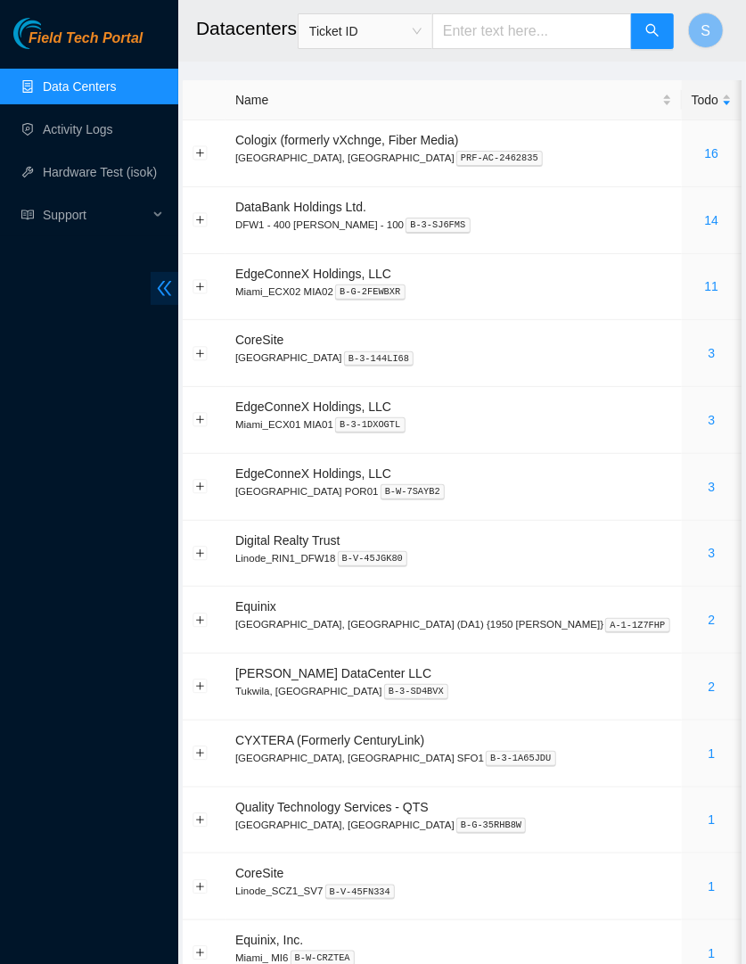
click at [166, 283] on icon "double-left" at bounding box center [164, 288] width 19 height 19
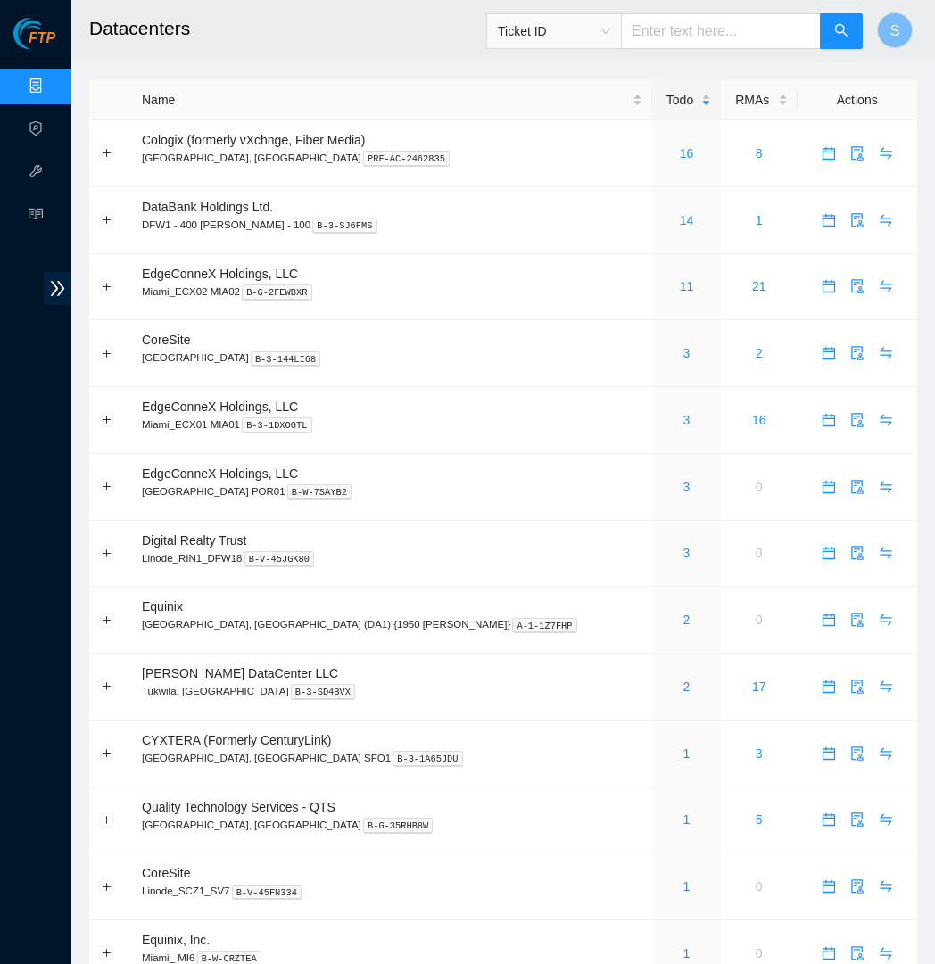
click at [746, 44] on input "text" at bounding box center [721, 31] width 200 height 36
paste input "B-V-5JZ2DSD"
type input "B-V-5JZ2DSD"
click at [832, 43] on button "button" at bounding box center [841, 31] width 43 height 36
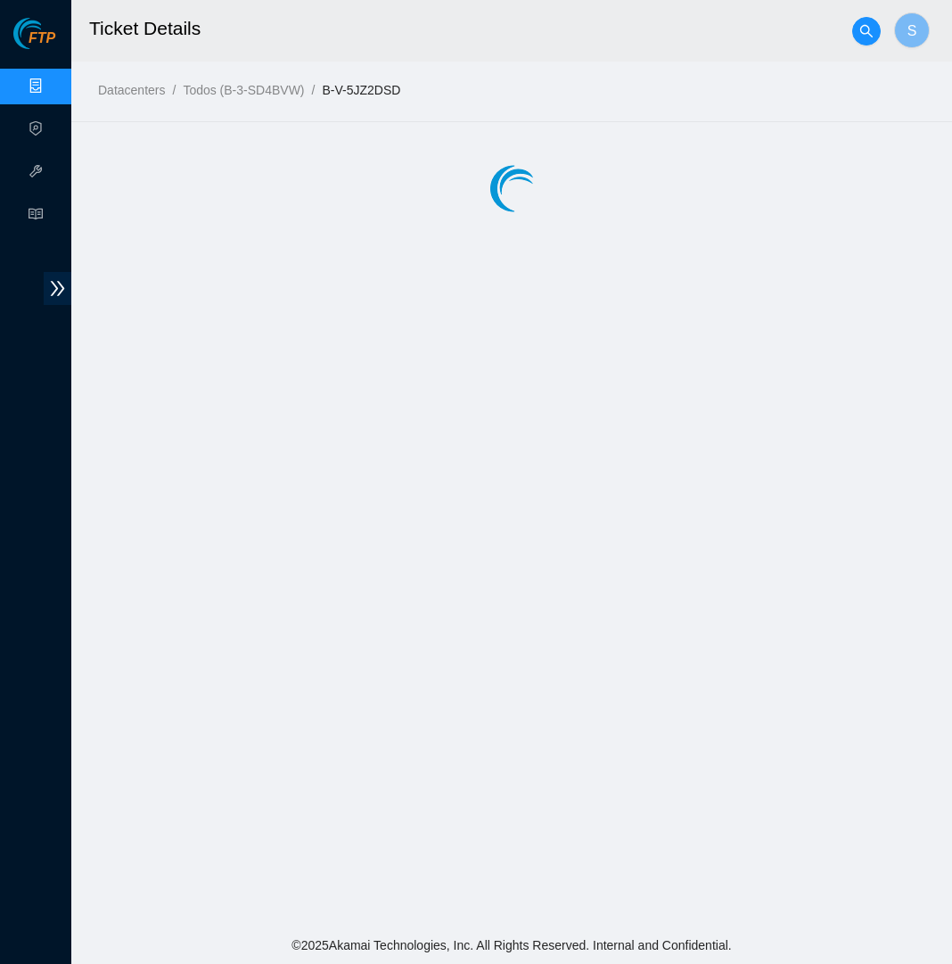
click at [503, 33] on h2 "Ticket Details" at bounding box center [410, 28] width 642 height 57
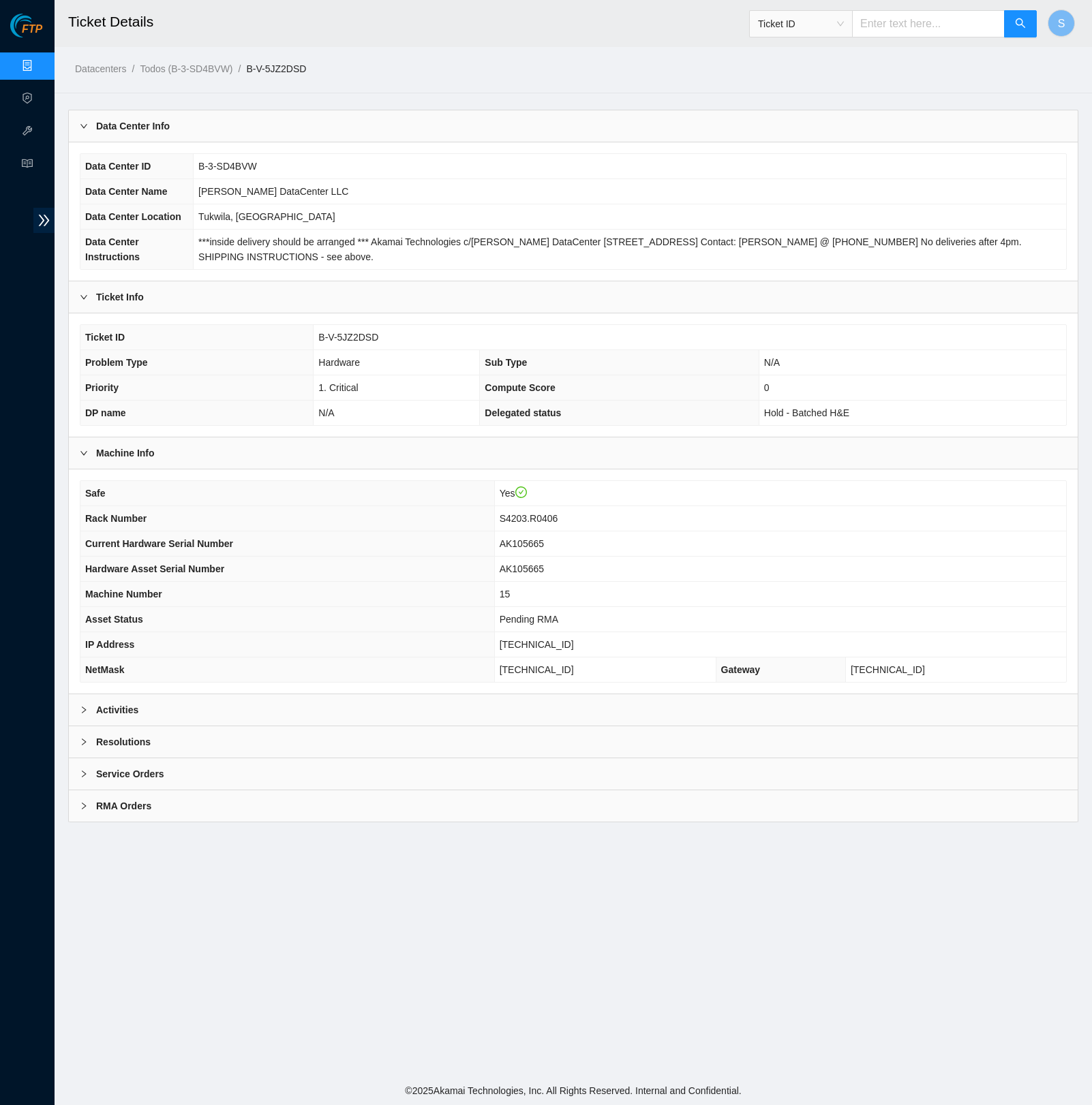
click at [576, 38] on h2 "Ticket Details" at bounding box center [440, 21] width 745 height 44
click at [546, 35] on h2 "Ticket Details" at bounding box center [440, 21] width 745 height 44
click at [549, 180] on td "B-3-SD4BVW" at bounding box center [629, 167] width 872 height 25
click at [532, 177] on td "B-3-SD4BVW" at bounding box center [629, 167] width 872 height 25
click at [922, 26] on input "text" at bounding box center [928, 24] width 153 height 28
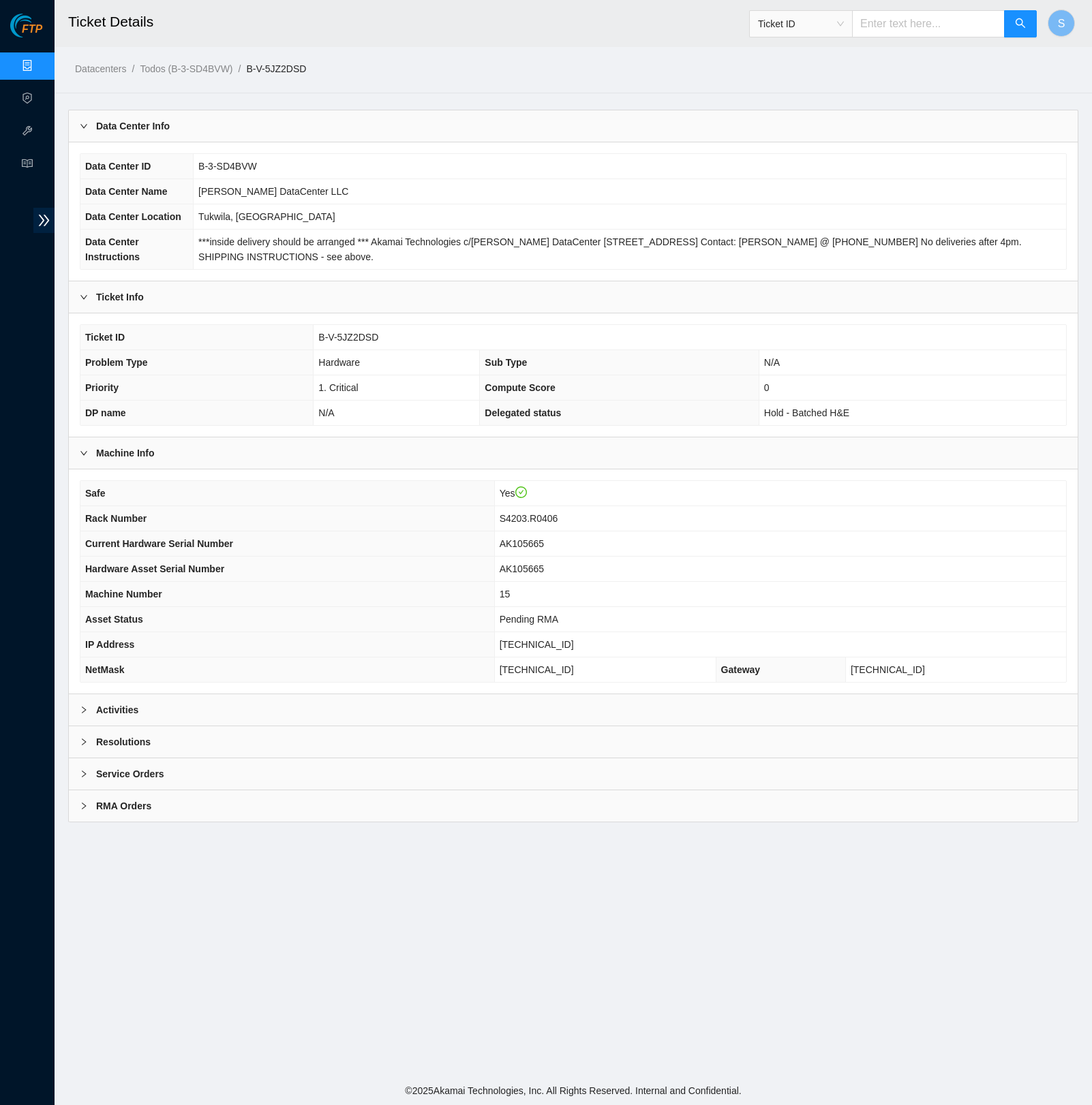
paste input "B-W-WQ1IIB"
type input "B-W-WQ1IIB"
click at [1035, 21] on button "button" at bounding box center [1020, 24] width 33 height 28
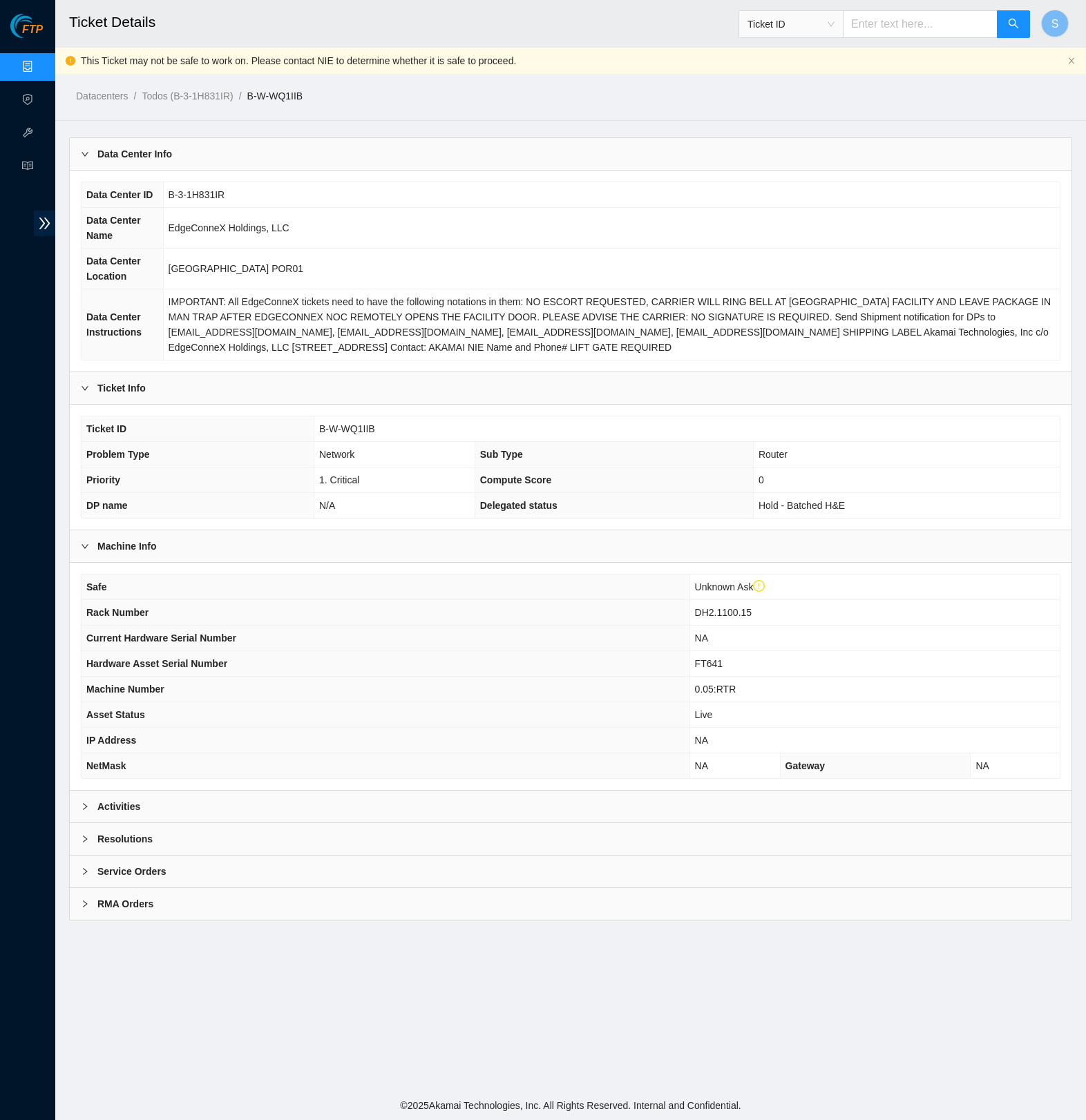
click at [617, 119] on main "Ticket Details Ticket ID S This Ticket may not be safe to work on. Please conta…" at bounding box center [570, 545] width 1031 height 1091
click at [548, 284] on td "[GEOGRAPHIC_DATA] POR01" at bounding box center [611, 269] width 897 height 41
click at [1071, 60] on icon "close" at bounding box center [1071, 60] width 9 height 9
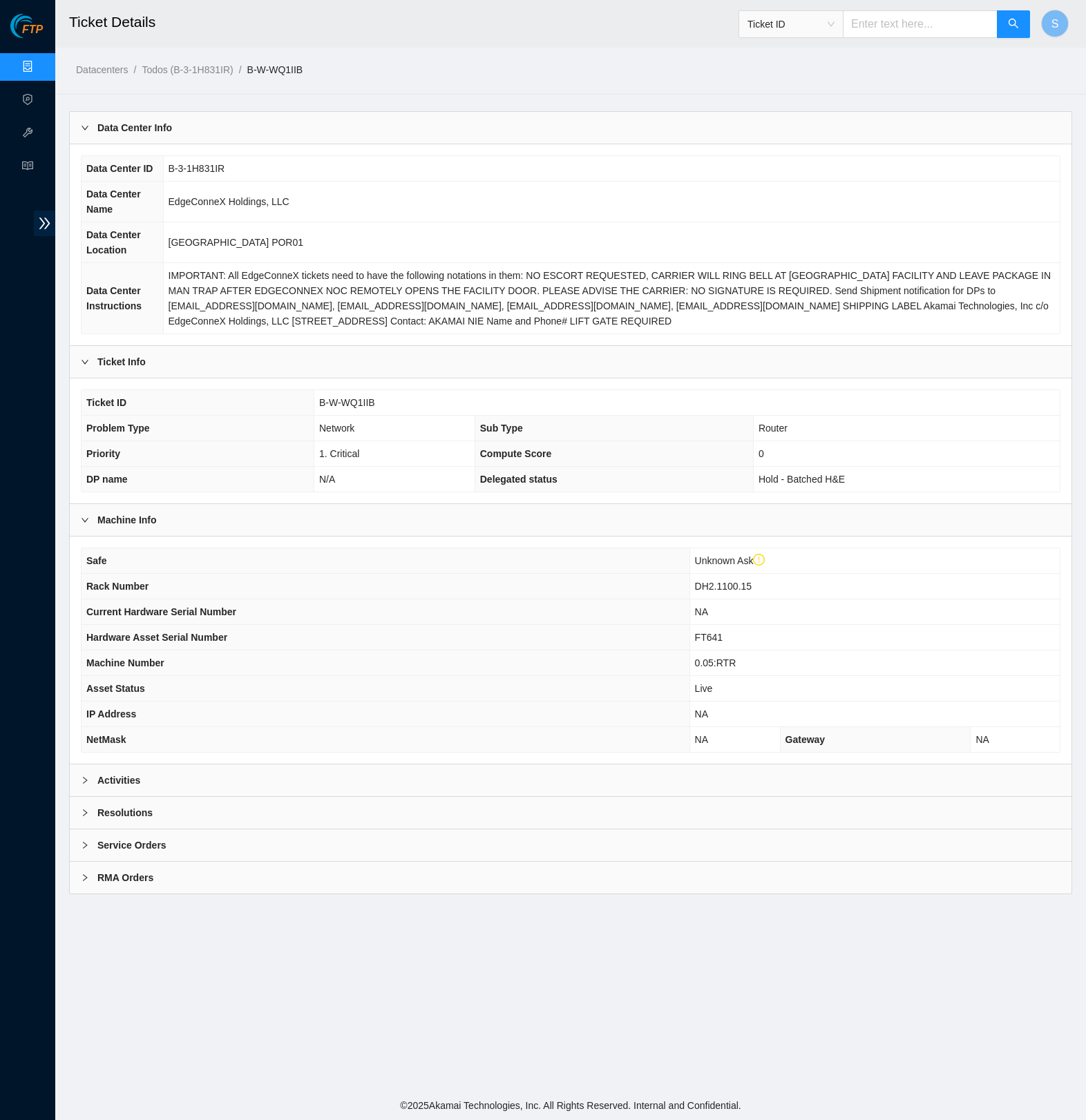
drag, startPoint x: 532, startPoint y: 55, endPoint x: 529, endPoint y: 74, distance: 19.2
click at [529, 60] on div "Datacenters / Todos (B-3-1H831IR) / B-W-WQ1IIB /" at bounding box center [442, 39] width 773 height 77
click at [98, 746] on div at bounding box center [88, 813] width 16 height 15
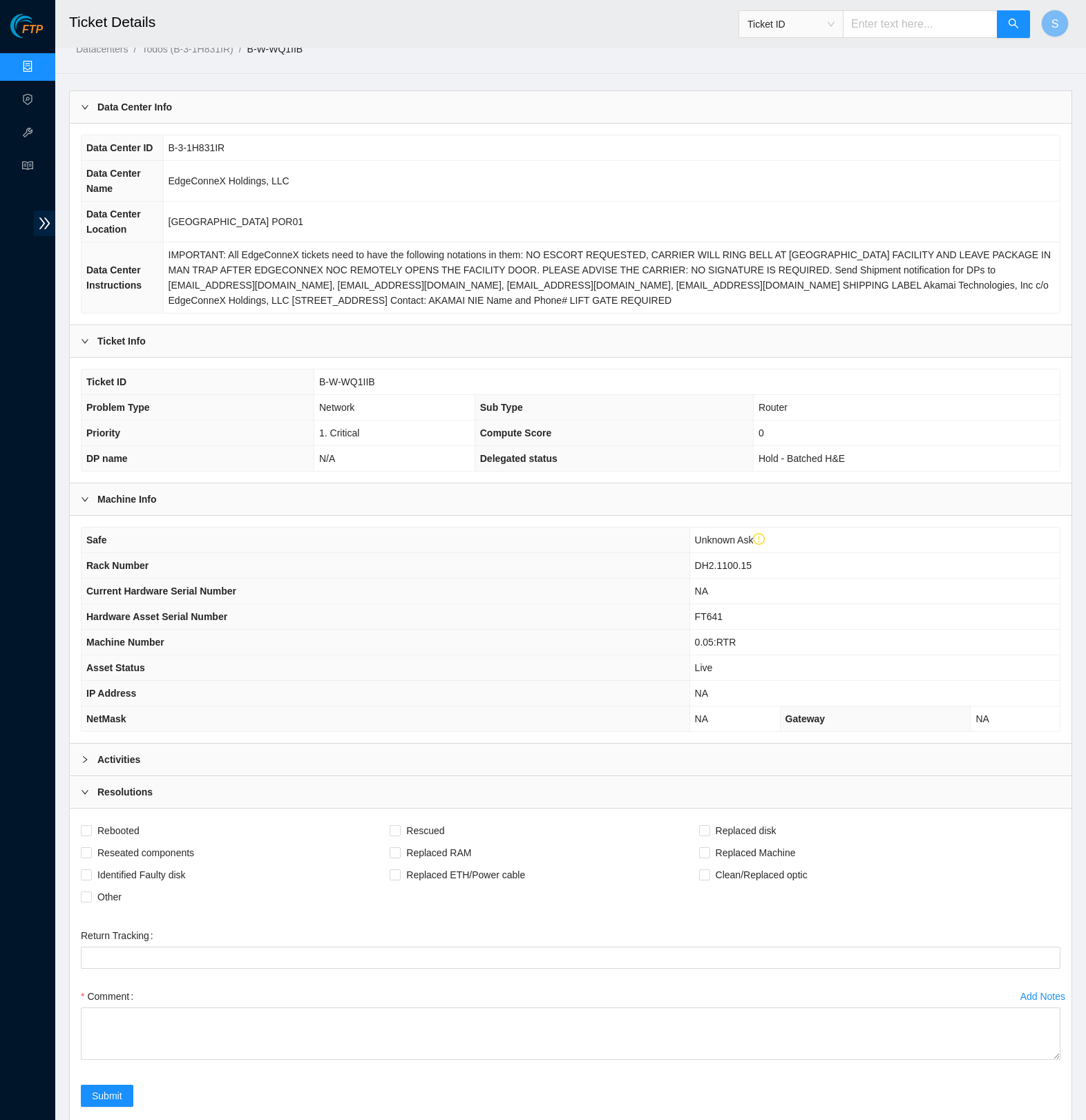
click at [247, 746] on div "Activities" at bounding box center [570, 759] width 1002 height 32
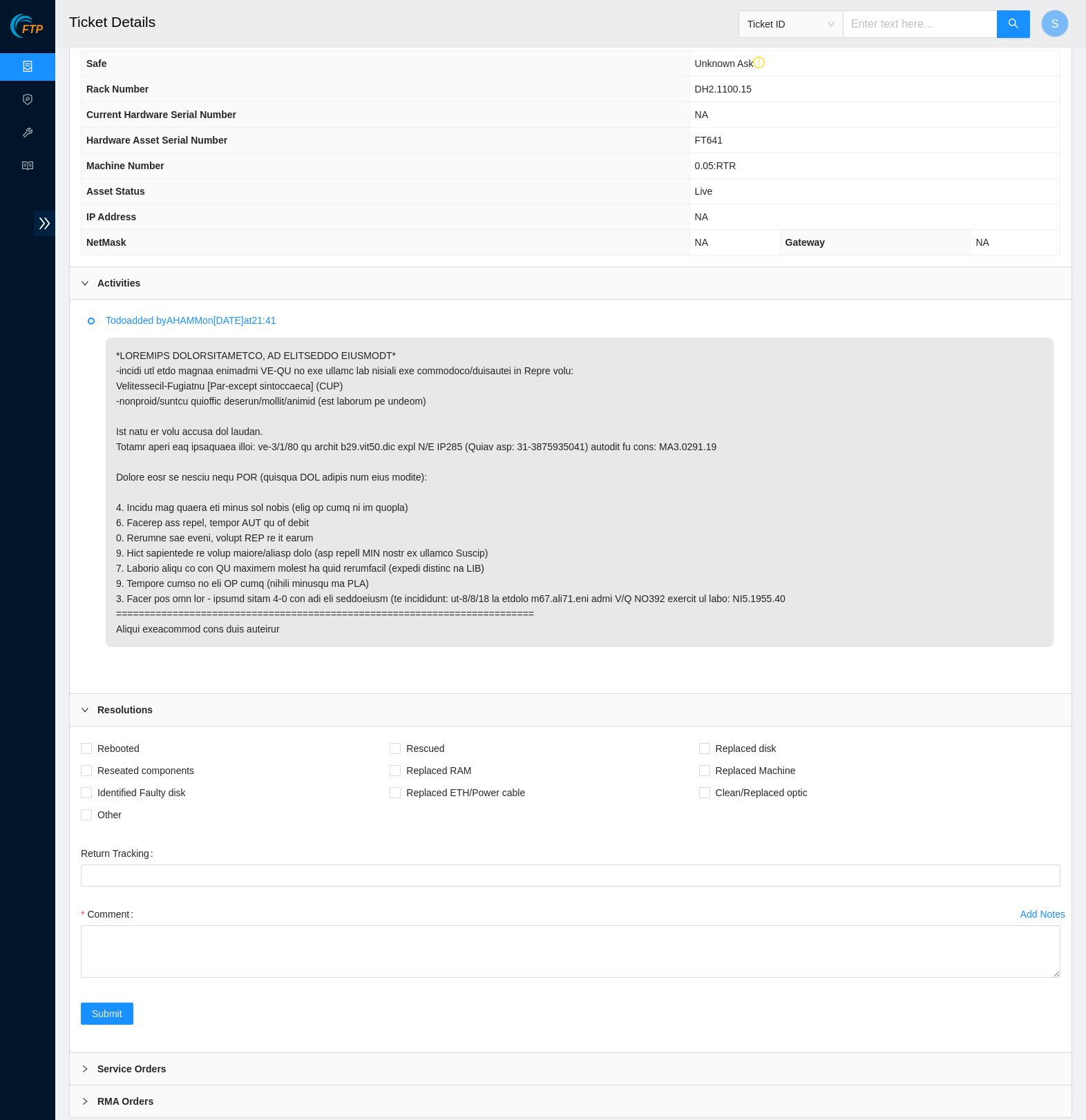
scroll to position [0, 0]
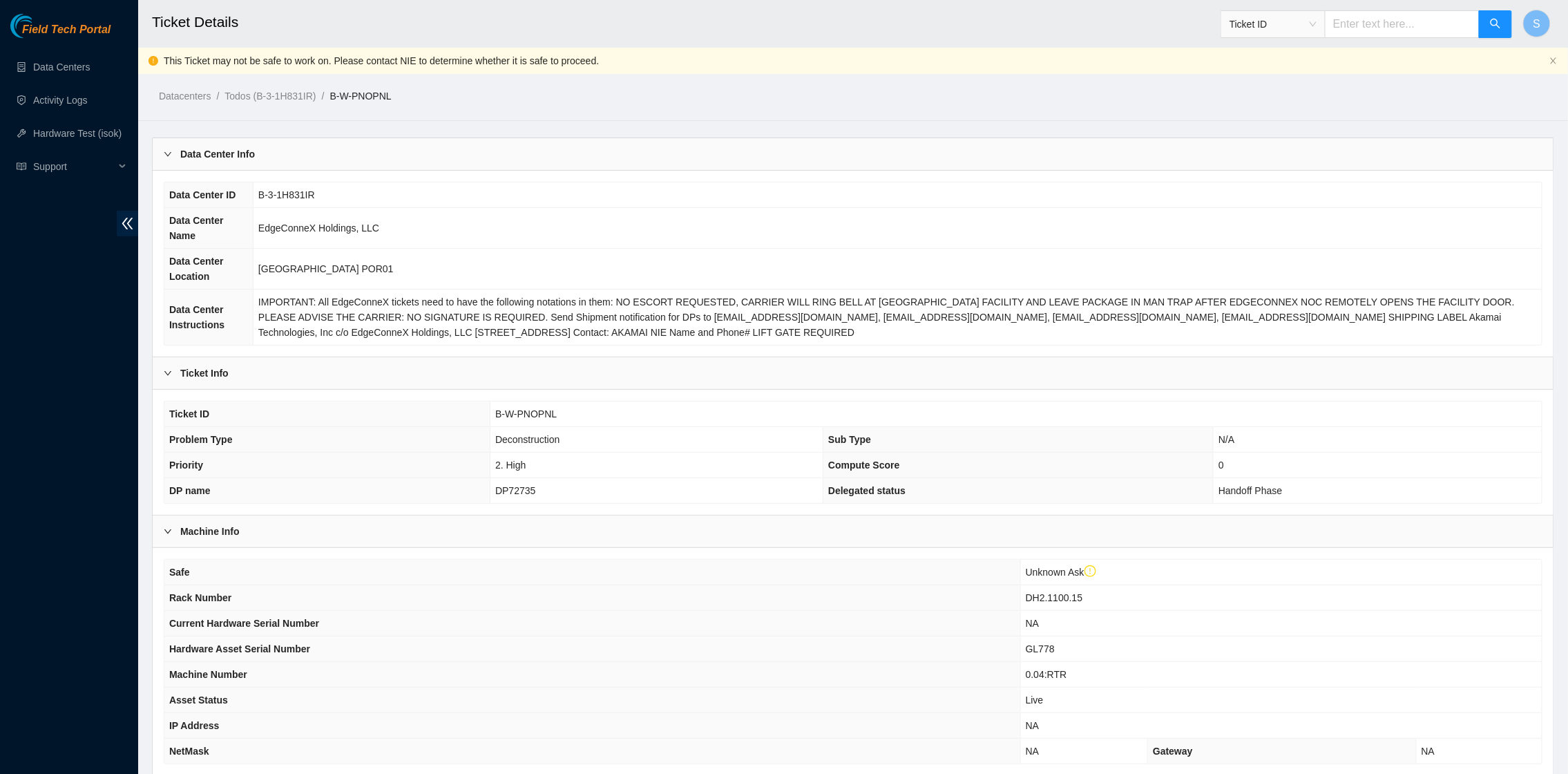
click at [328, 9] on h2 "Ticket Details" at bounding box center [691, 22] width 1078 height 44
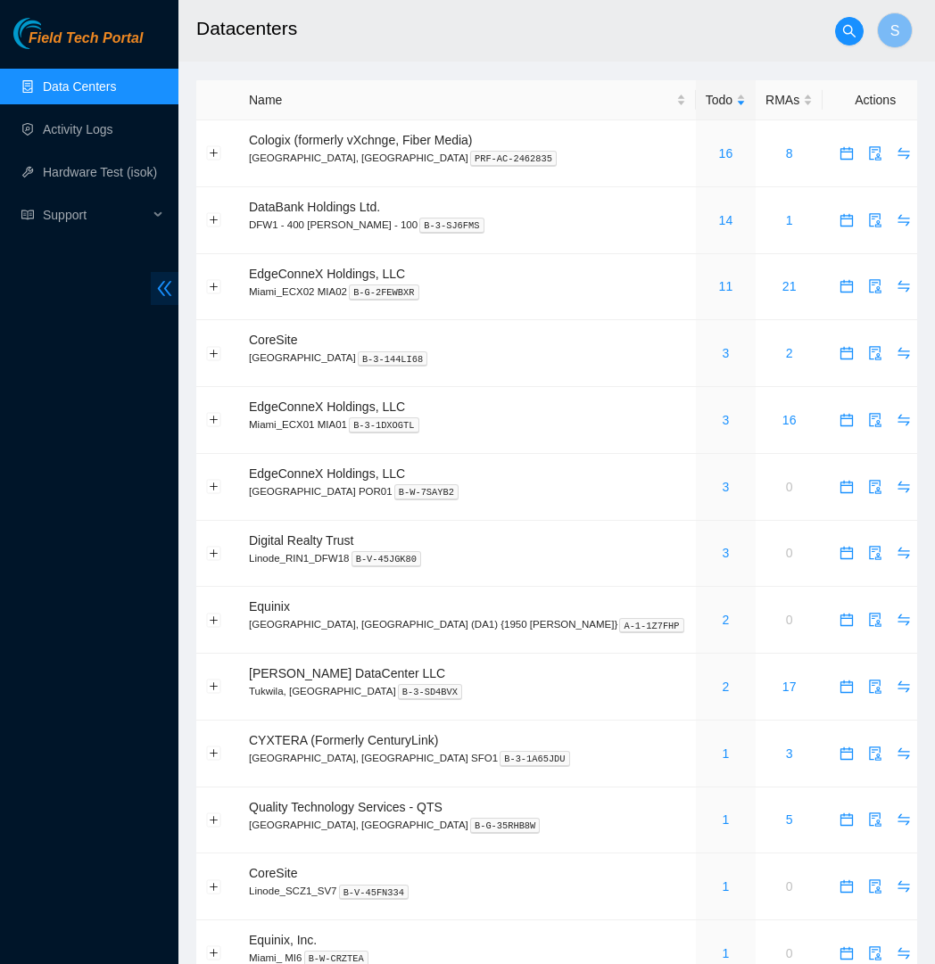
click at [173, 289] on icon "double-left" at bounding box center [164, 288] width 19 height 19
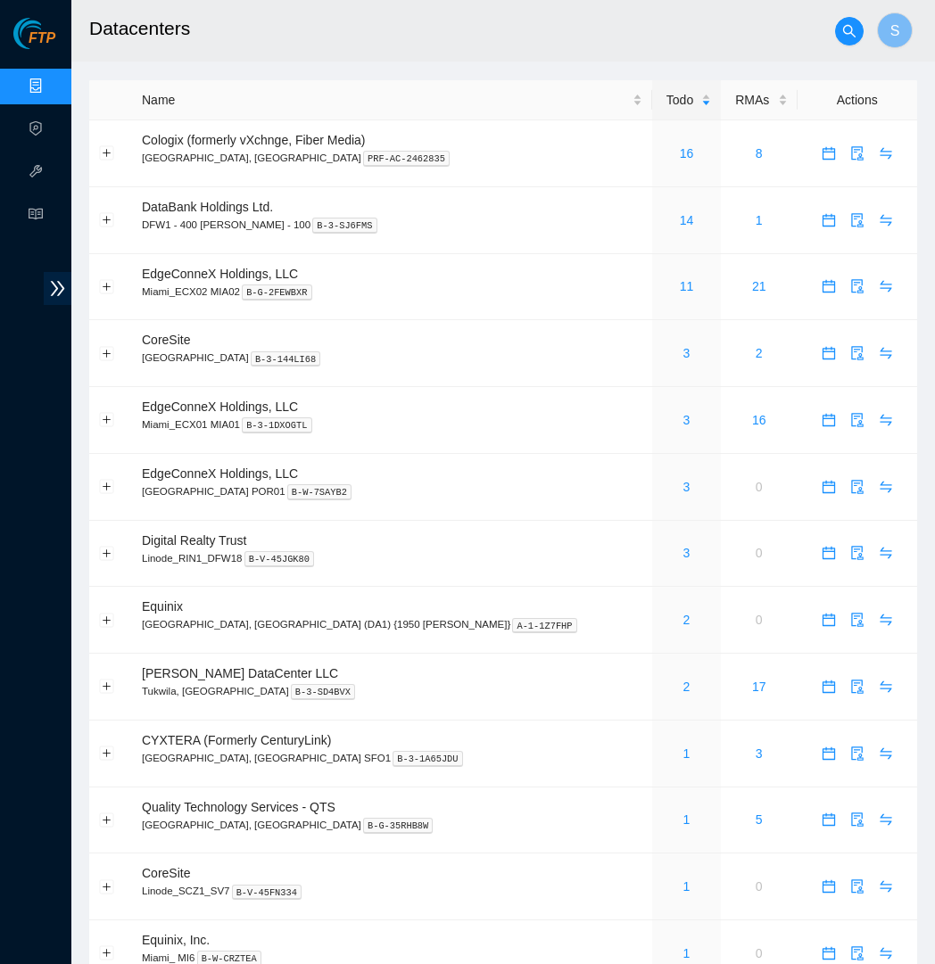
click at [505, 47] on h2 "Datacenters" at bounding box center [404, 28] width 630 height 57
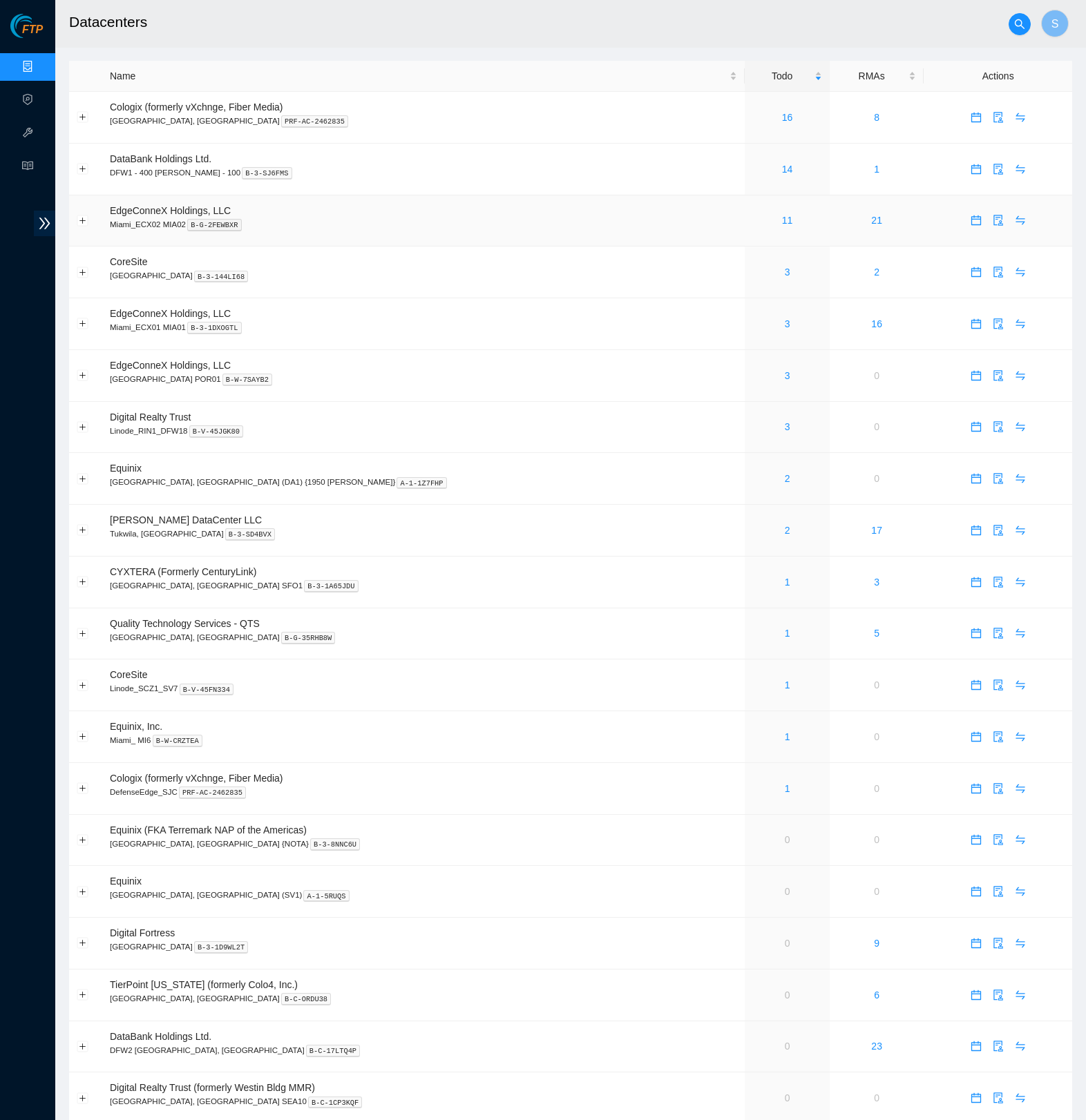
click at [575, 239] on td "EdgeConneX Holdings, LLC Miami_ECX02 MIA02 B-G-2FEWBXR" at bounding box center [423, 221] width 642 height 52
click at [591, 538] on link "2" at bounding box center [787, 532] width 5 height 11
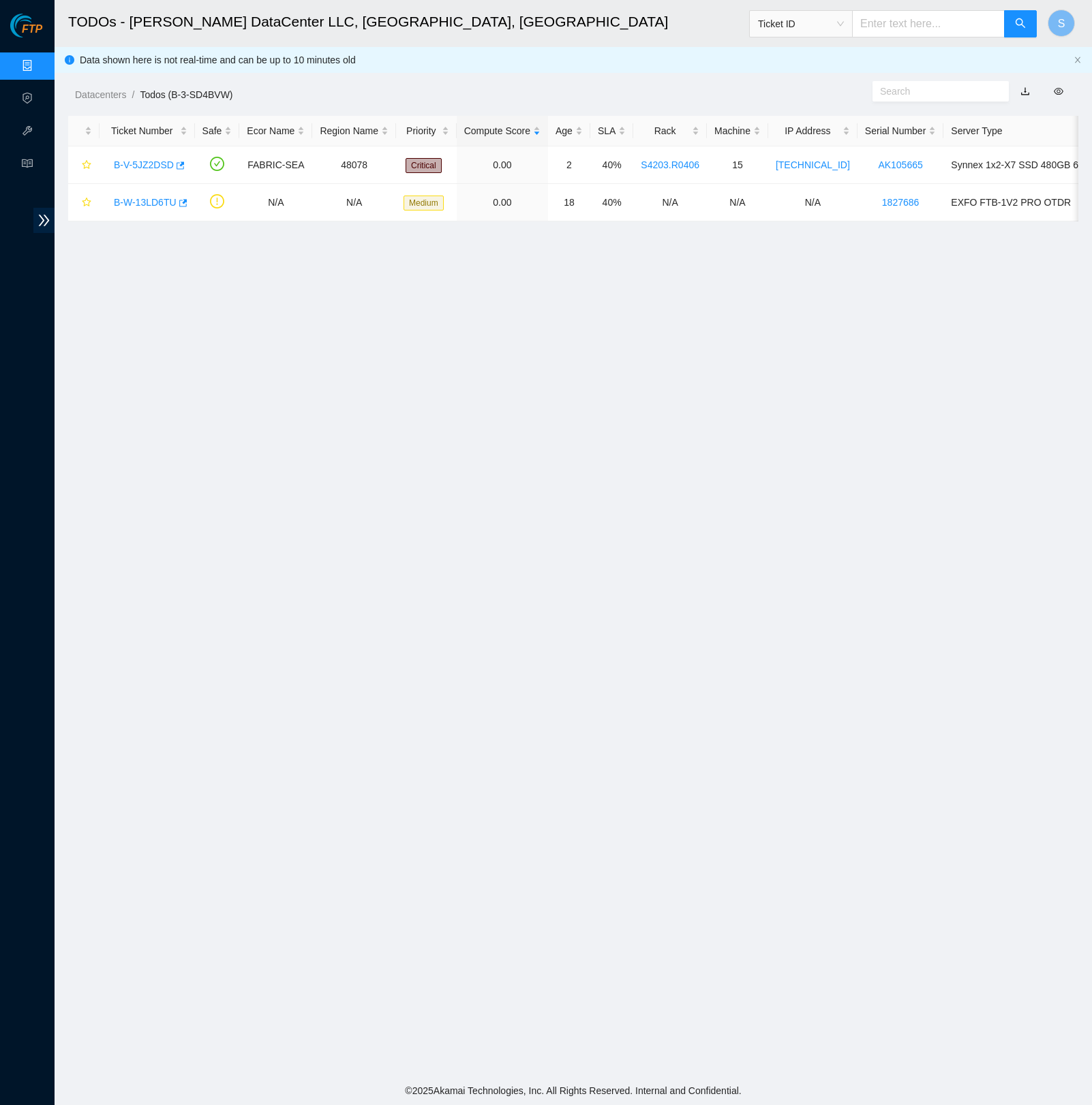
click at [515, 381] on main "TODOs - Sabey DataCenter LLC, Tukwila, WA Ticket ID S Data shown here is not re…" at bounding box center [572, 538] width 1037 height 1077
copy link "B-V-5JZ2DSD"
copy link "B-W-13LD6TU"
click at [141, 138] on div "Ticket Number" at bounding box center [147, 131] width 80 height 15
drag, startPoint x: 146, startPoint y: 169, endPoint x: 146, endPoint y: 177, distance: 8.0
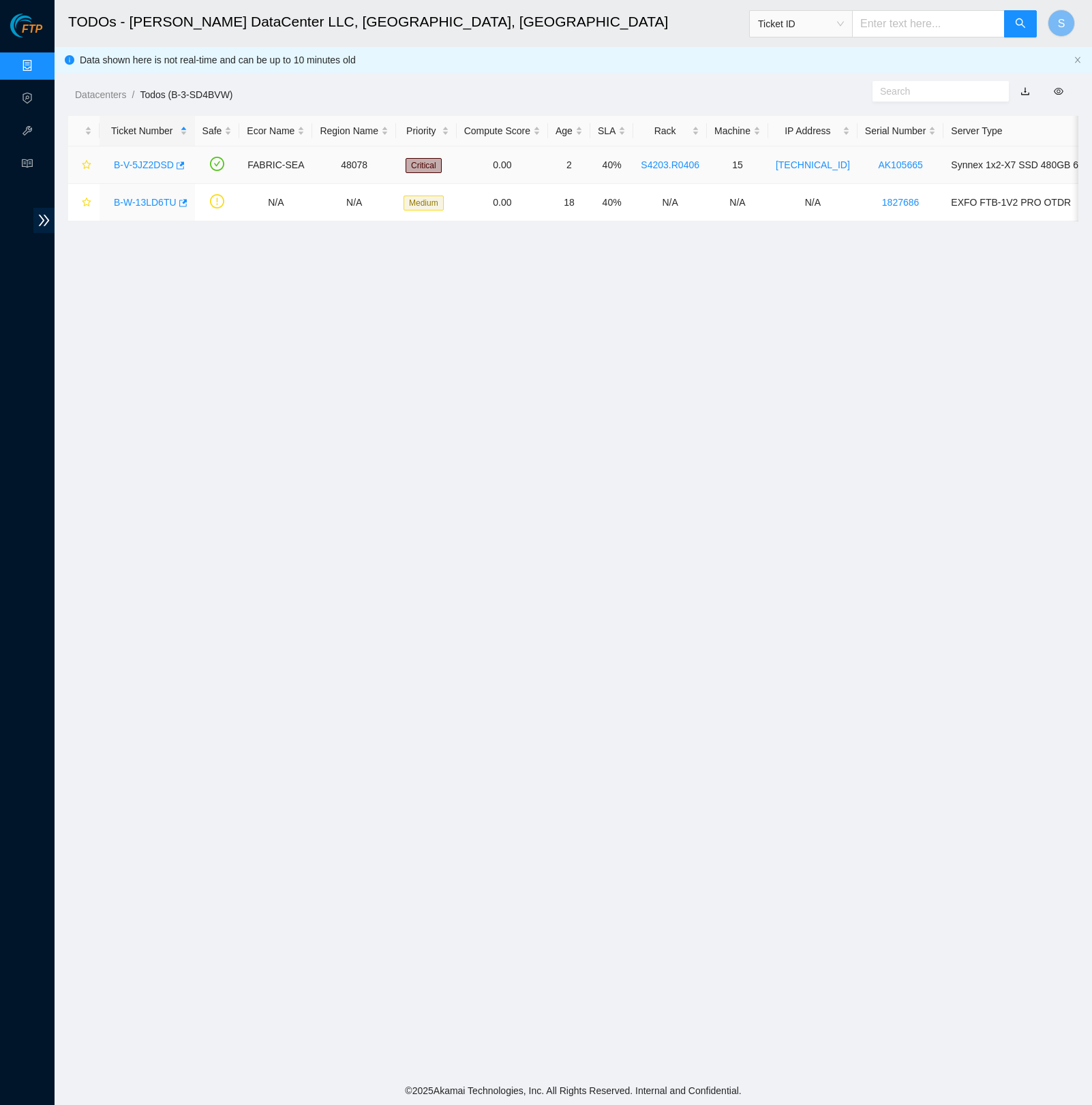
click at [146, 174] on div "B-V-5JZ2DSD" at bounding box center [147, 165] width 80 height 22
click at [146, 170] on link "B-V-5JZ2DSD" at bounding box center [144, 165] width 60 height 11
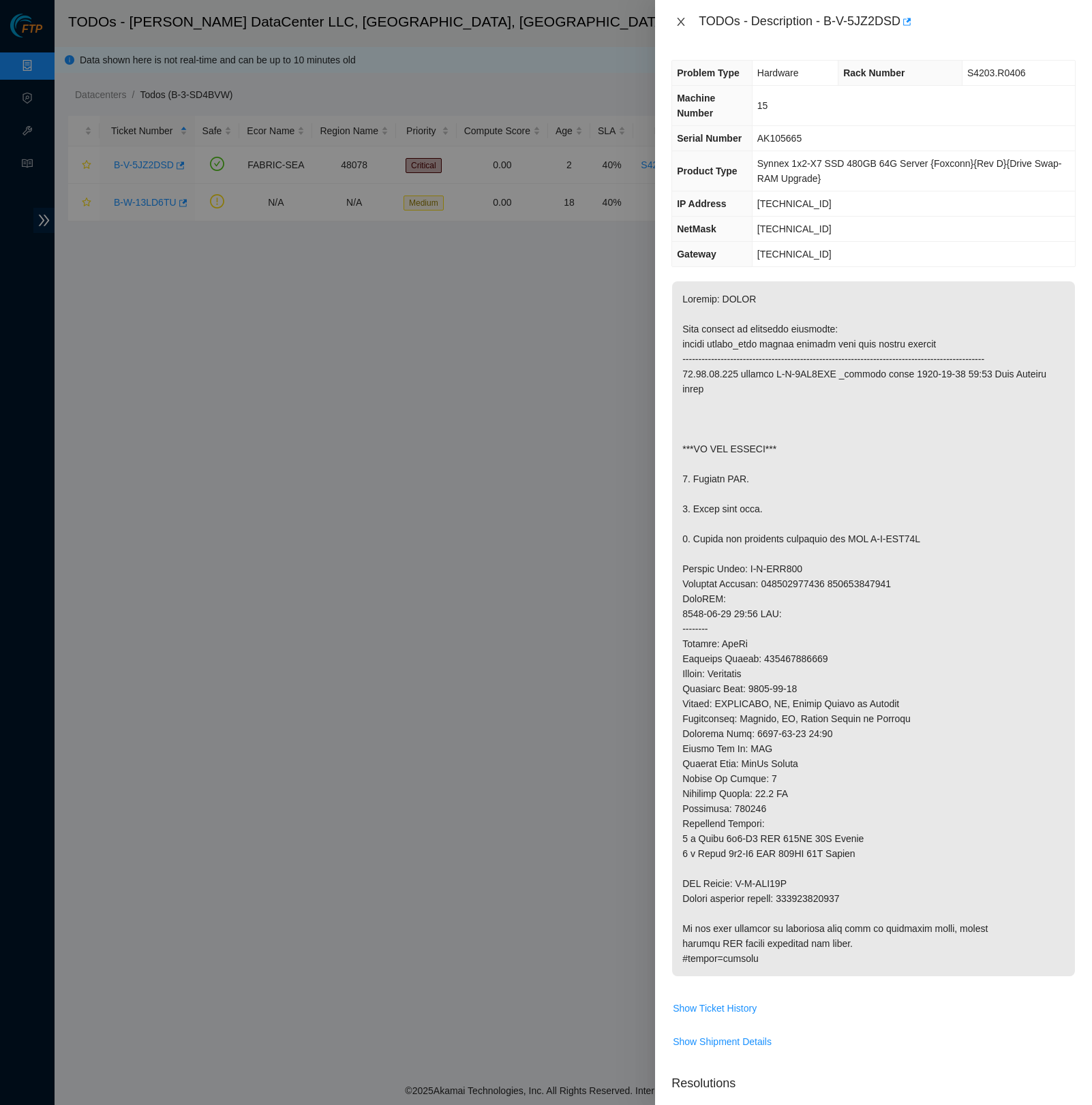
click at [583, 21] on icon "close" at bounding box center [681, 21] width 11 height 11
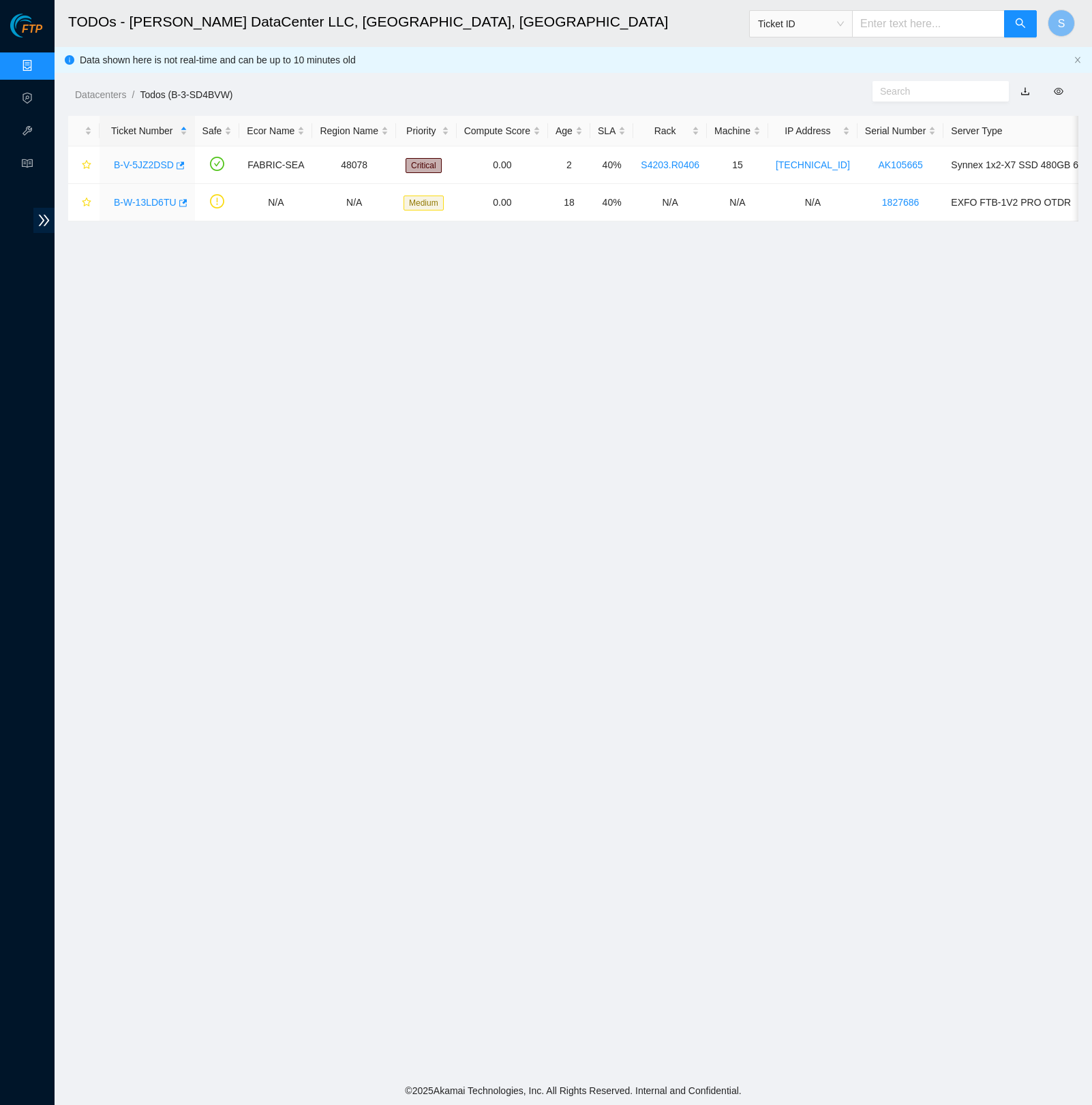
click at [583, 419] on main "TODOs - Sabey DataCenter LLC, Tukwila, WA Ticket ID S Data shown here is not re…" at bounding box center [572, 538] width 1037 height 1077
click at [259, 323] on main "TODOs - Sabey DataCenter LLC, Tukwila, WA Ticket ID S Data shown here is not re…" at bounding box center [572, 538] width 1037 height 1077
click at [237, 290] on main "TODOs - Sabey DataCenter LLC, Tukwila, WA Ticket ID S Data shown here is not re…" at bounding box center [572, 538] width 1037 height 1077
copy link "B-V-5JZ2DSD"
click at [26, 23] on span "FTP" at bounding box center [32, 29] width 21 height 13
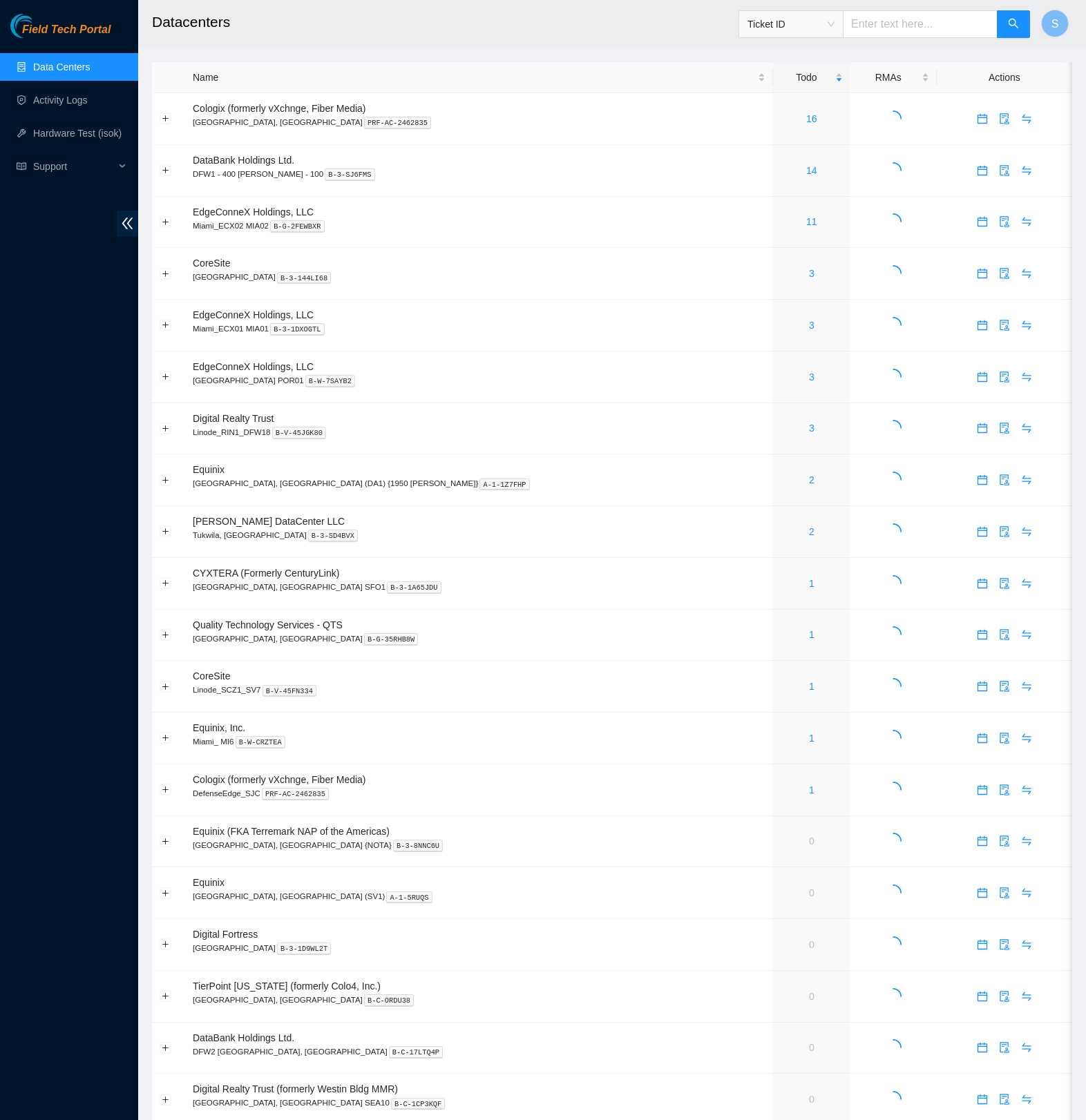
click at [146, 225] on main "Datacenters Ticket ID S Name Todo RMAs Actions Cologix (formerly vXchnge, Fiber…" at bounding box center [612, 699] width 948 height 1398
click at [131, 220] on icon "double-left" at bounding box center [128, 223] width 11 height 12
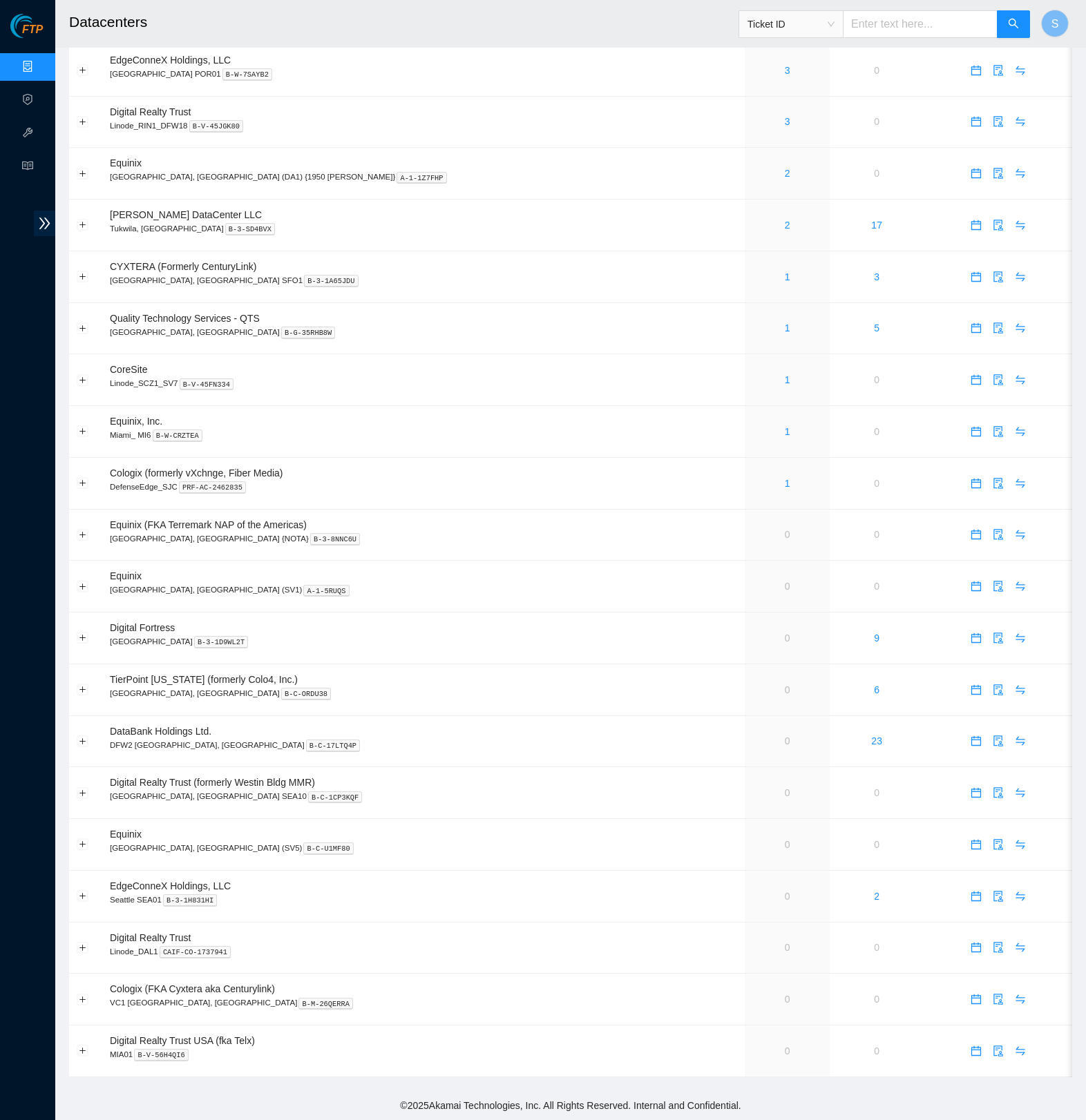
scroll to position [718, 0]
click at [218, 895] on kbd "B-3-1H831HI" at bounding box center [190, 901] width 54 height 12
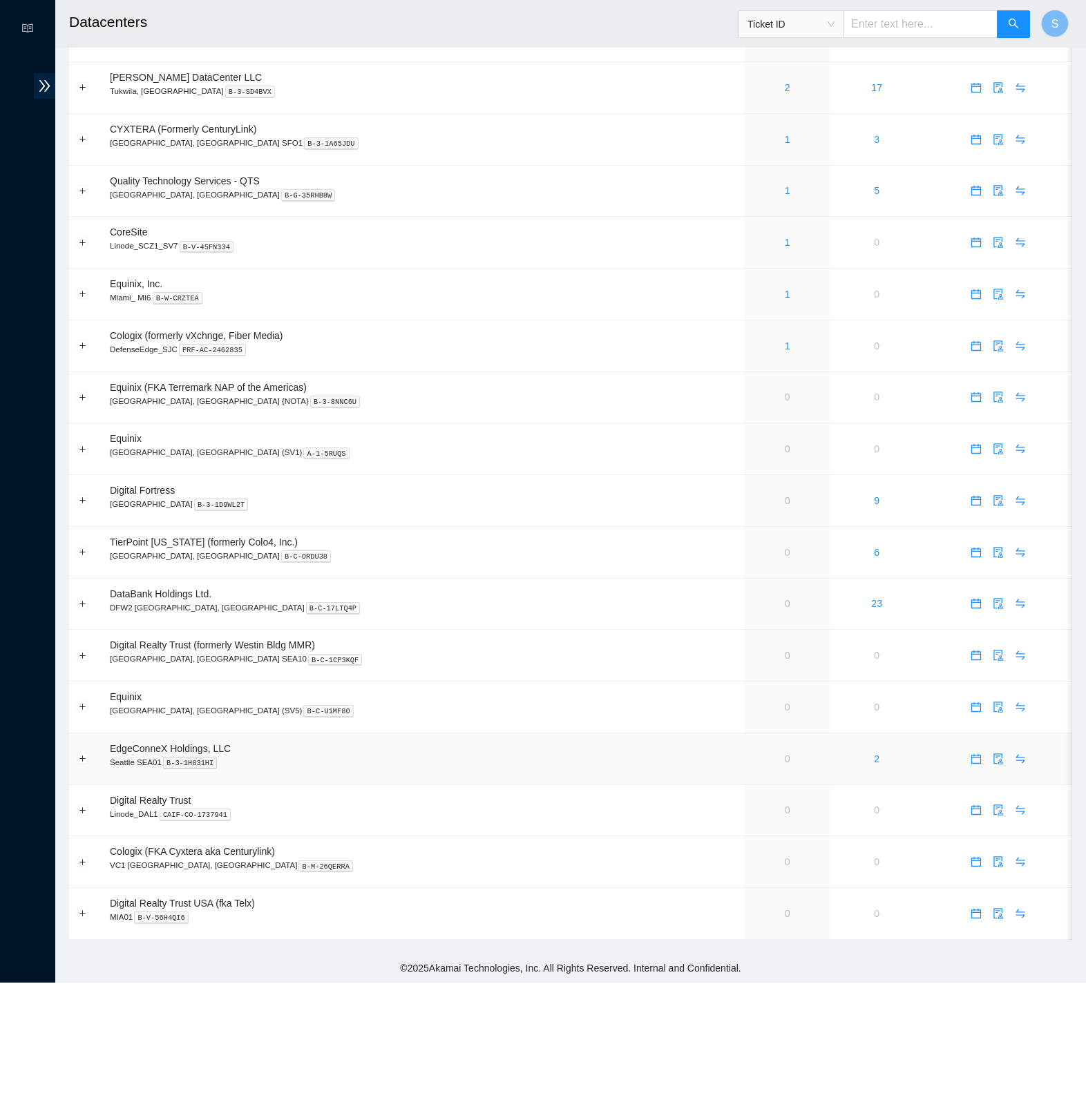
click at [511, 785] on td "EdgeConneX Holdings, LLC Seattle SEA01 B-3-1H831HI" at bounding box center [423, 759] width 642 height 52
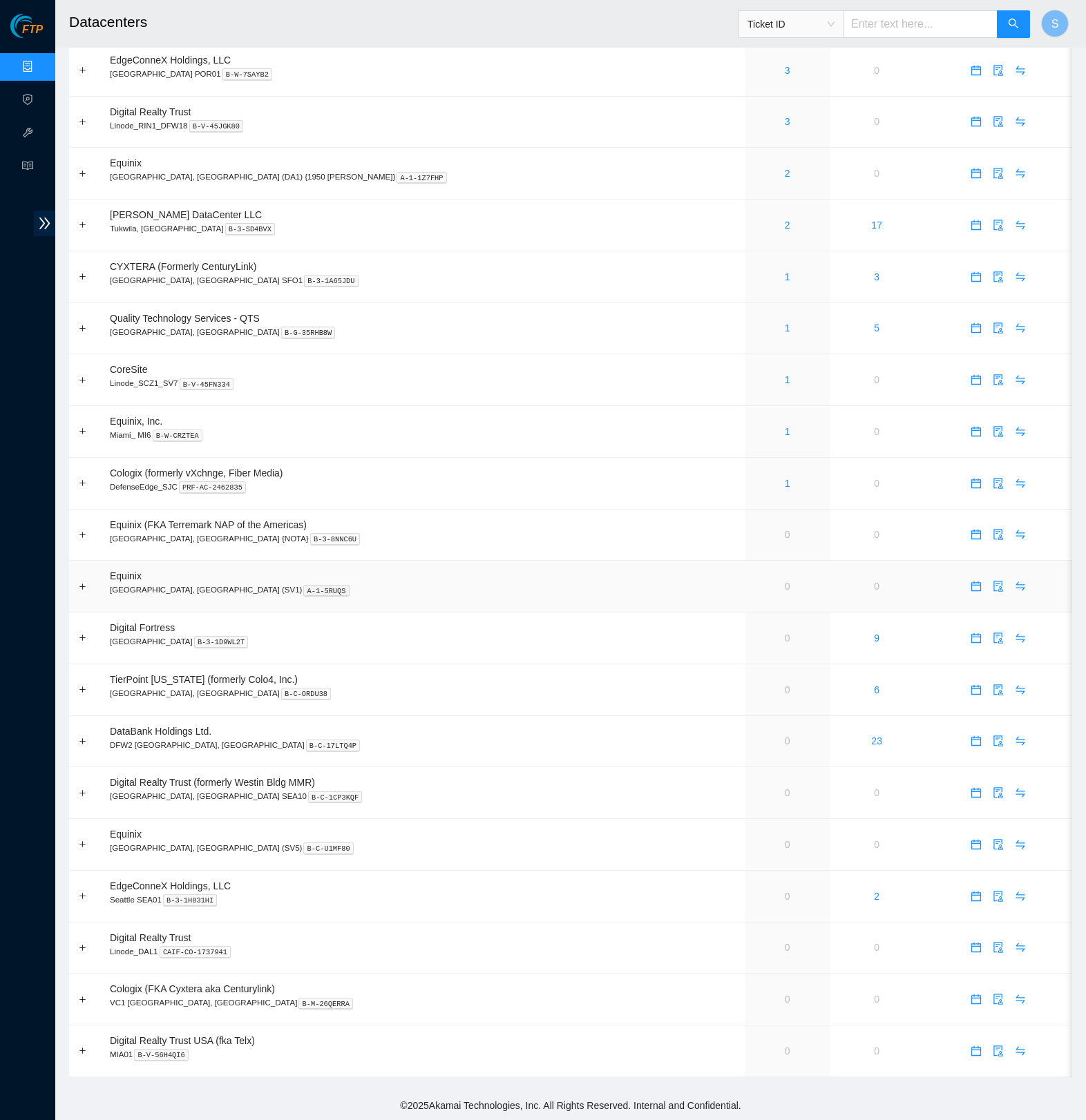
click at [744, 561] on td "0" at bounding box center [786, 586] width 84 height 52
click at [658, 510] on td "Equinix (FKA Terremark NAP of the Americas) Miami, FL {NOTA} B-3-8NNC6U" at bounding box center [423, 535] width 642 height 52
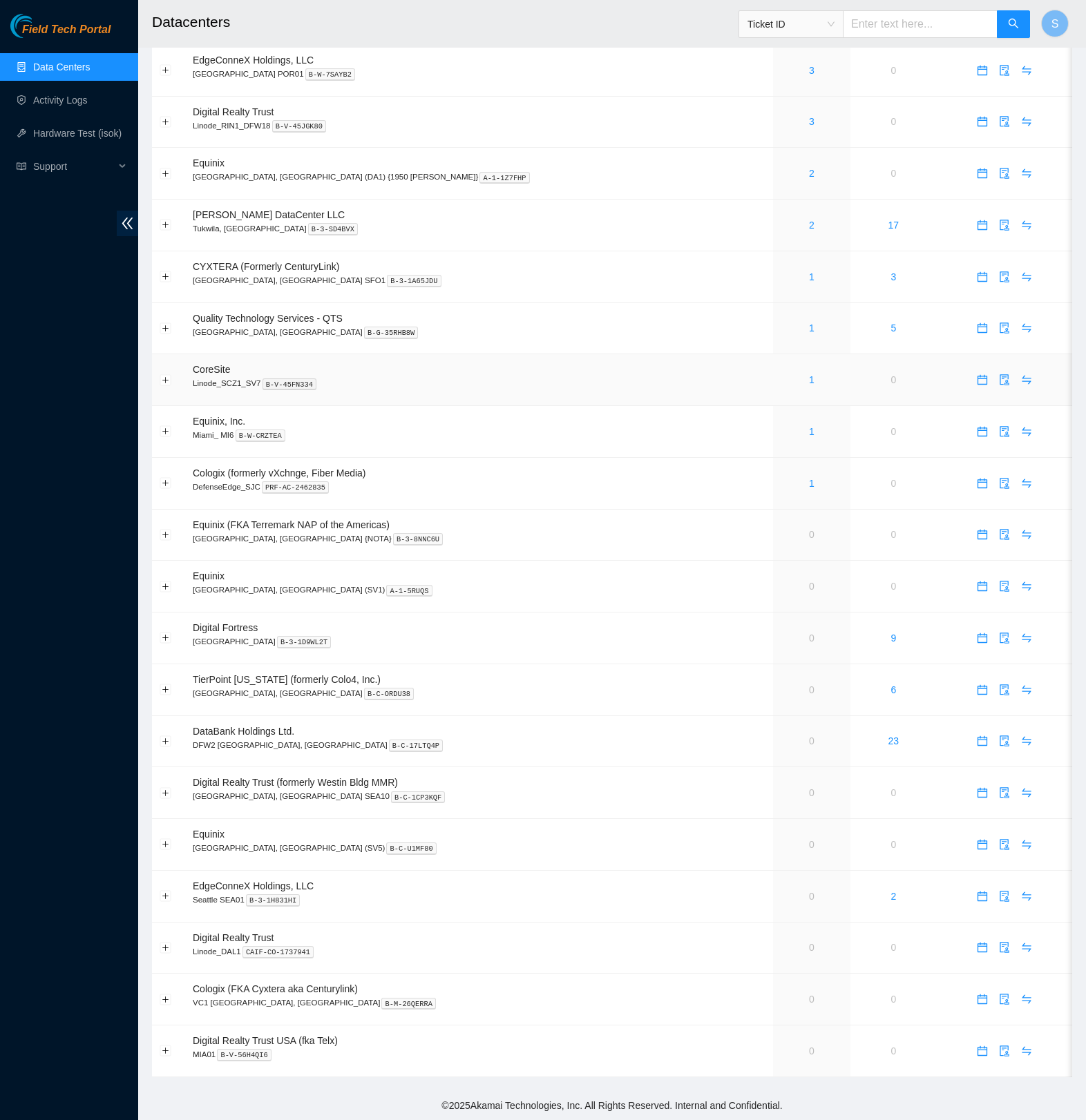
scroll to position [489, 0]
click at [513, 283] on td "CYXTERA (Formerly CenturyLink) [GEOGRAPHIC_DATA], [GEOGRAPHIC_DATA] SFO1 B-3-1A…" at bounding box center [479, 277] width 588 height 52
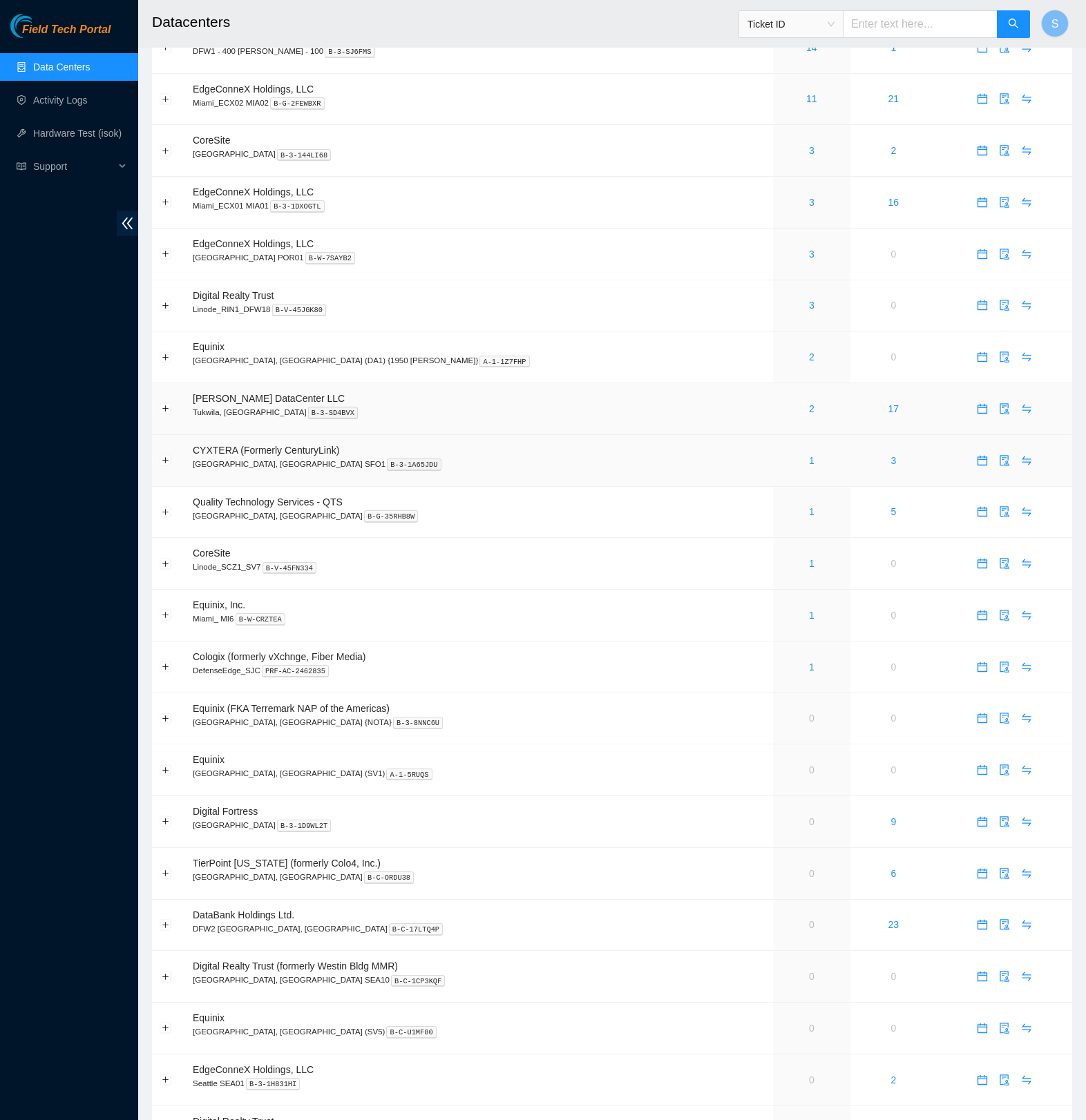
scroll to position [0, 0]
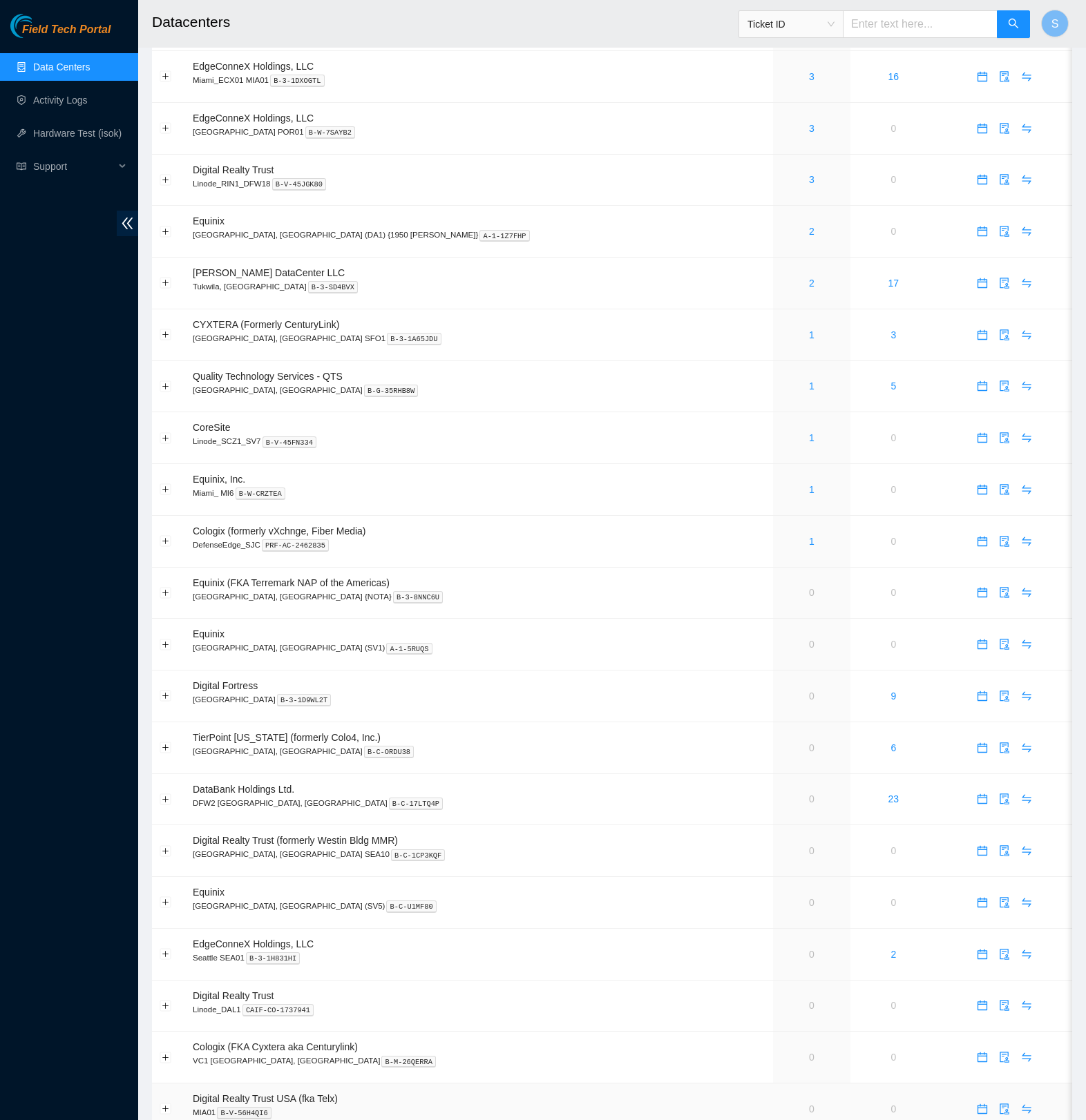
scroll to position [132, 0]
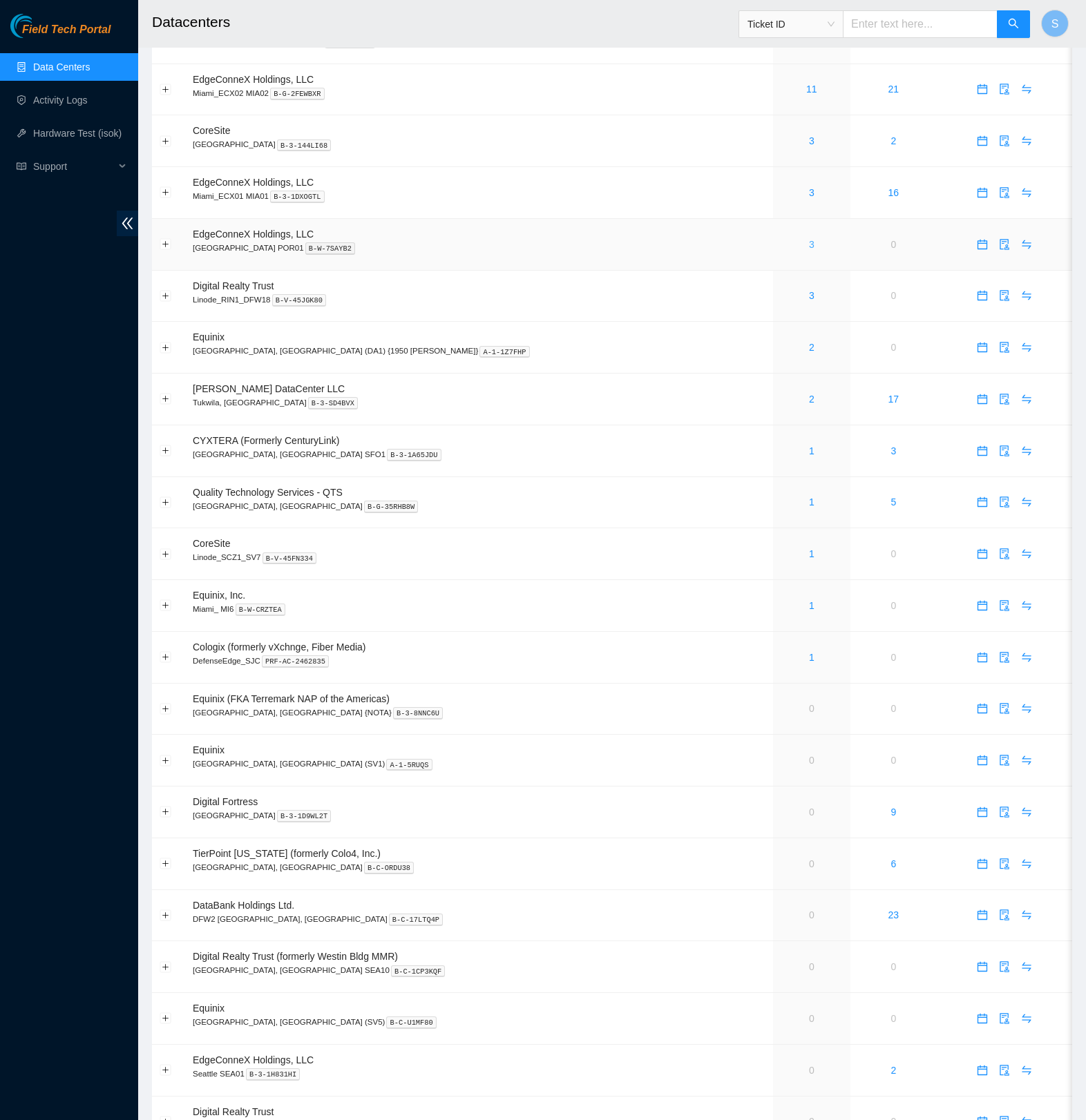
click at [809, 250] on link "3" at bounding box center [811, 245] width 5 height 11
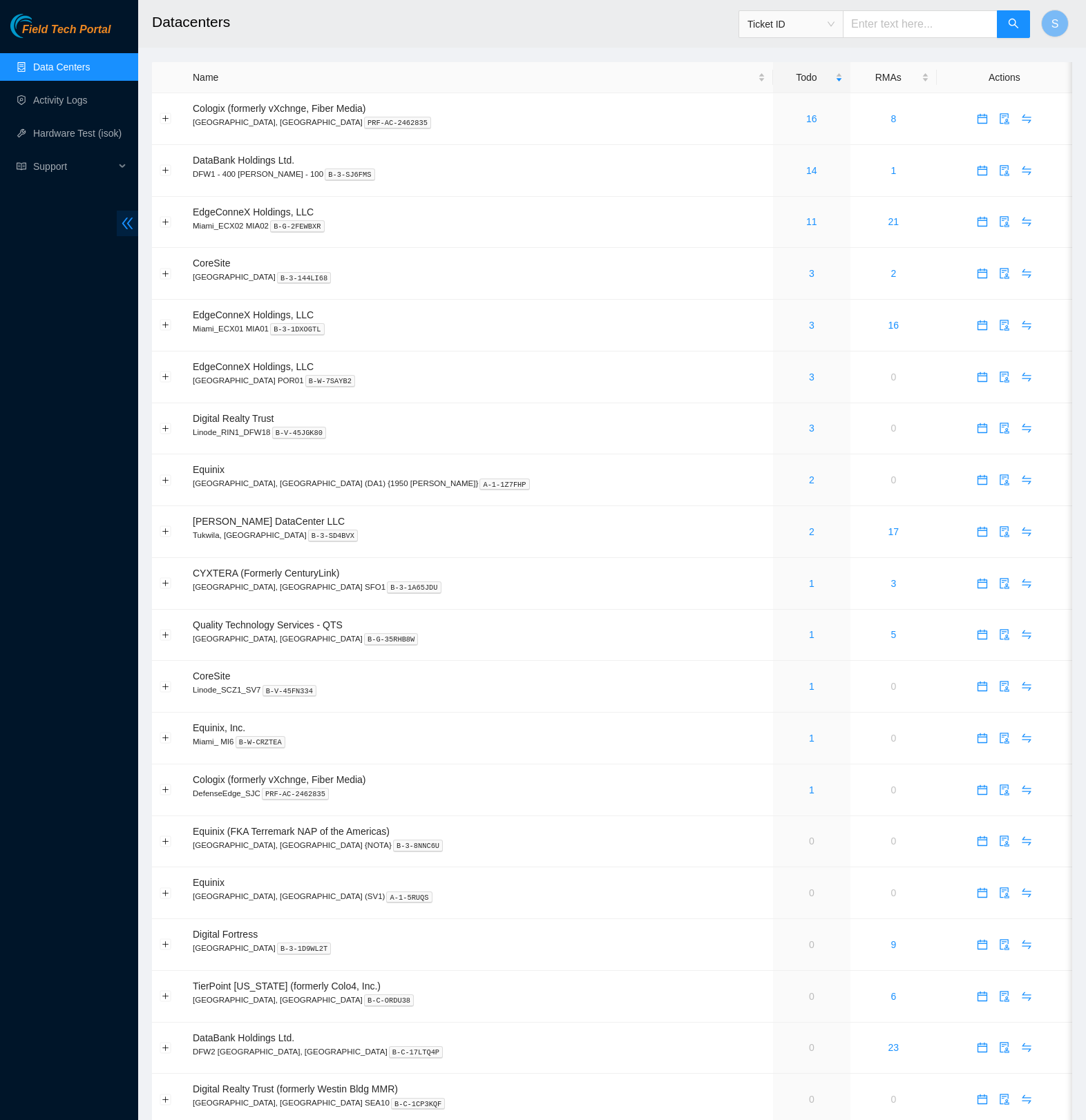
click at [129, 220] on icon "double-left" at bounding box center [127, 223] width 15 height 15
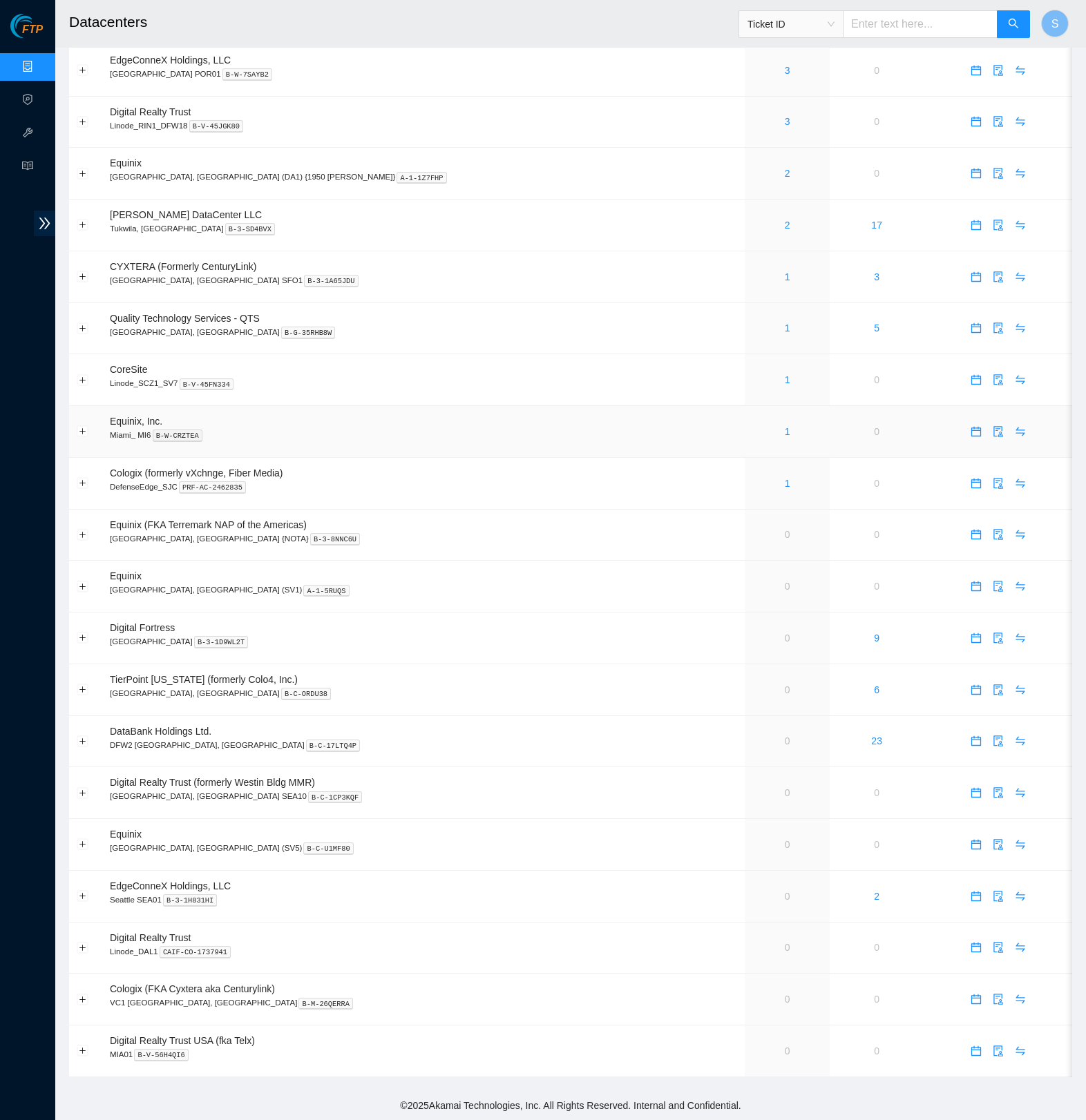
scroll to position [718, 0]
click at [33, 28] on span "FTP" at bounding box center [33, 29] width 21 height 13
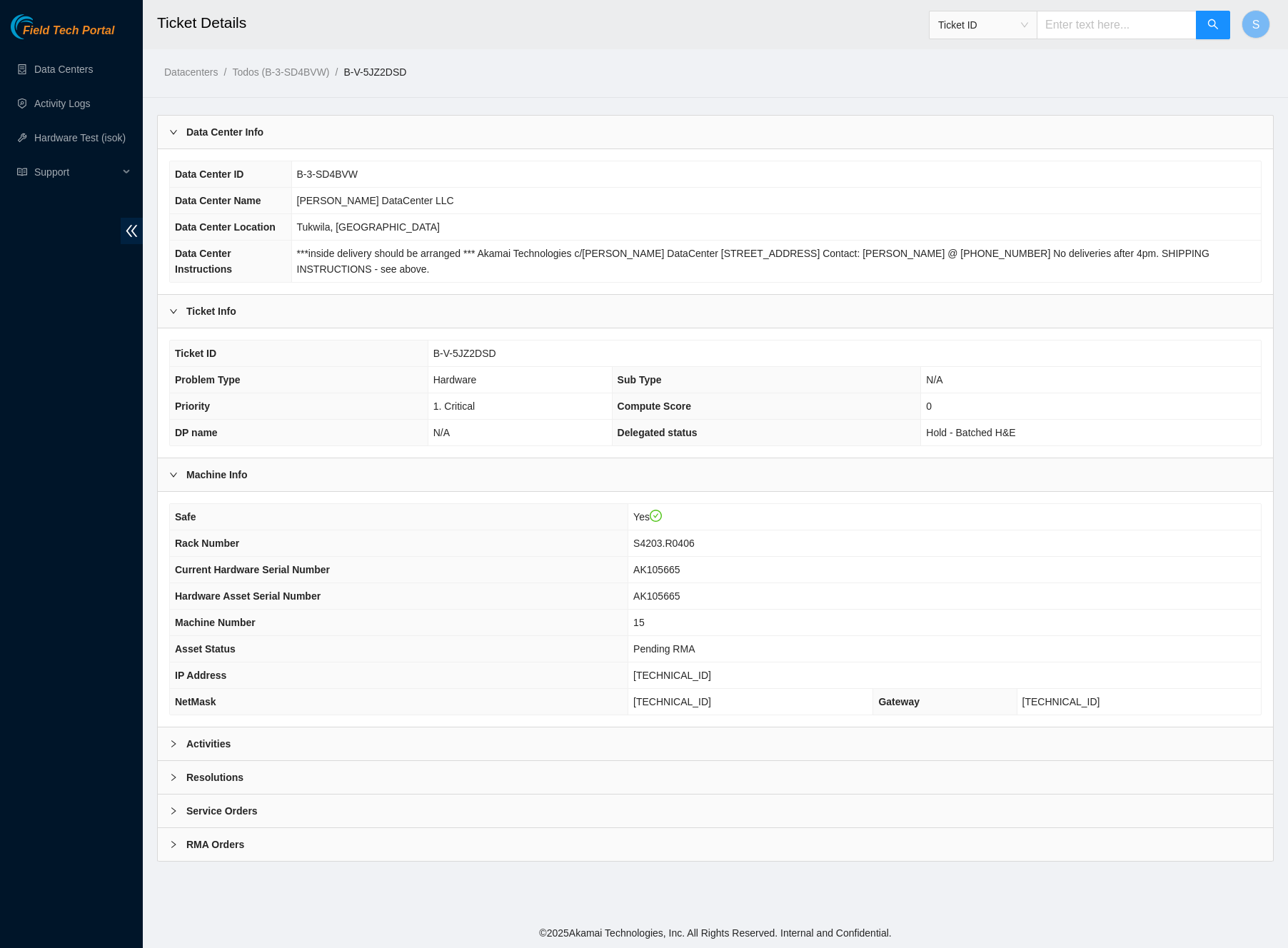
scroll to position [135, 0]
click at [255, 761] on div "Activities" at bounding box center [715, 744] width 1115 height 33
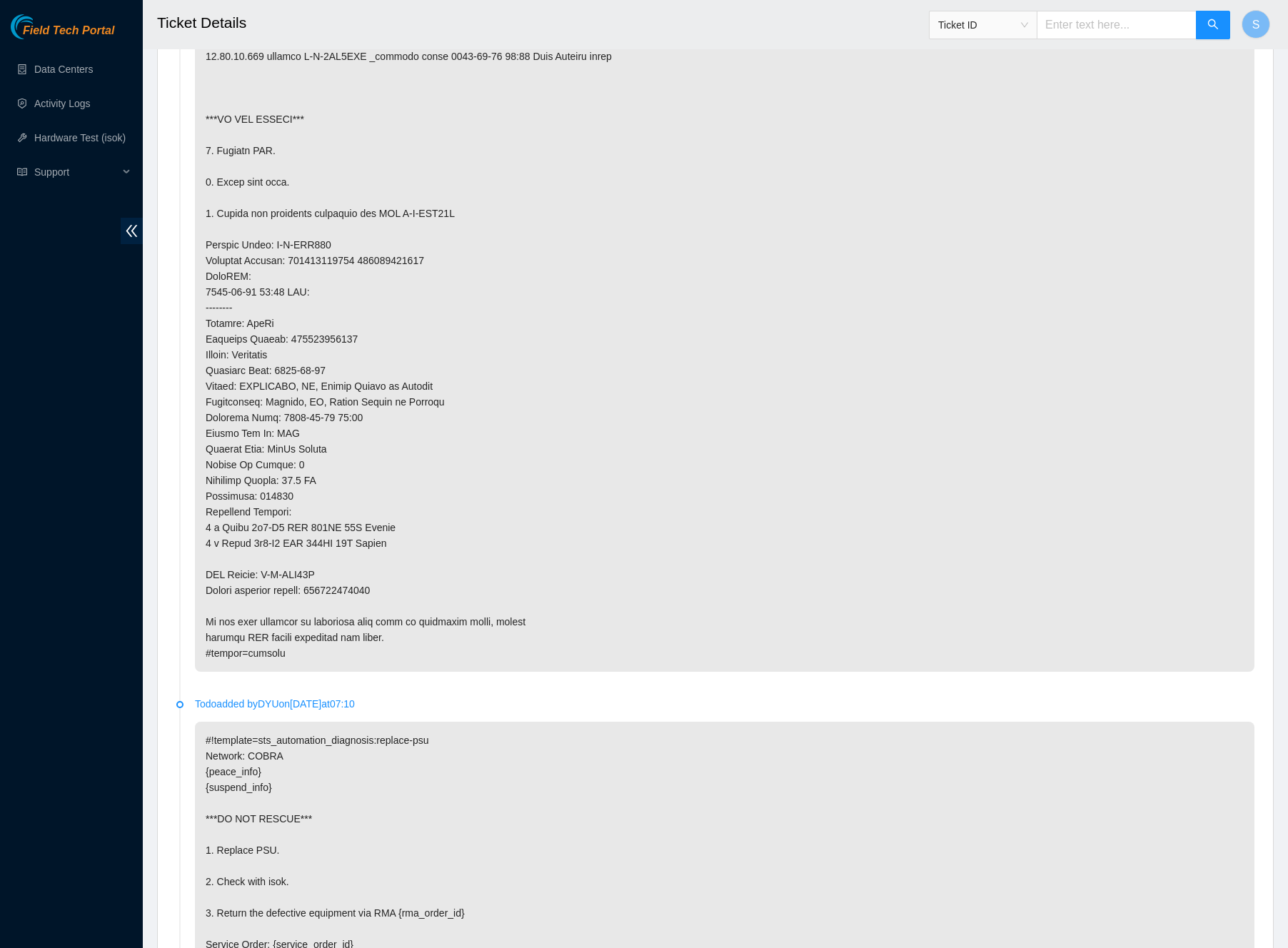
scroll to position [769, 0]
